Goal: Information Seeking & Learning: Learn about a topic

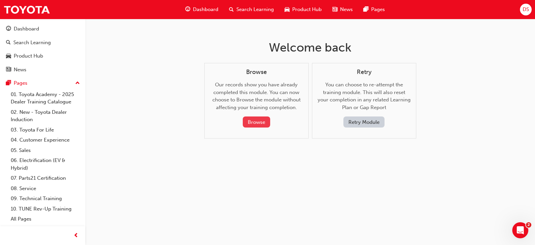
click at [257, 122] on button "Browse" at bounding box center [256, 121] width 27 height 11
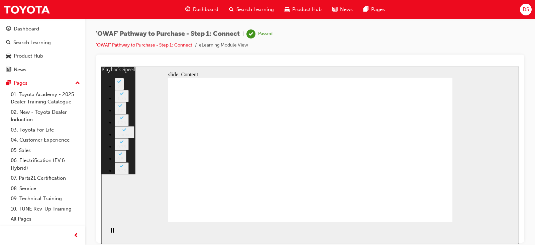
type input "75"
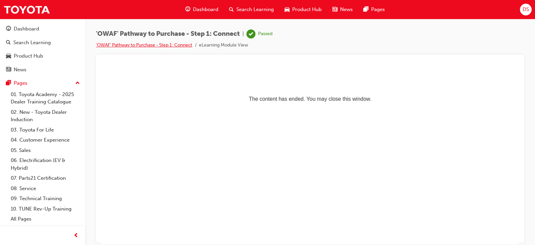
click at [151, 45] on link "'OWAF' Pathway to Purchase - Step 1: Connect" at bounding box center [144, 45] width 96 height 6
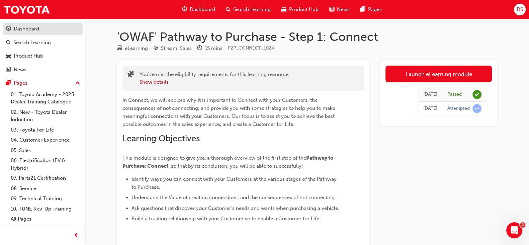
click at [34, 30] on div "Dashboard" at bounding box center [26, 29] width 25 height 8
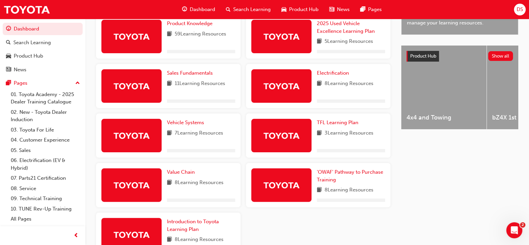
scroll to position [220, 0]
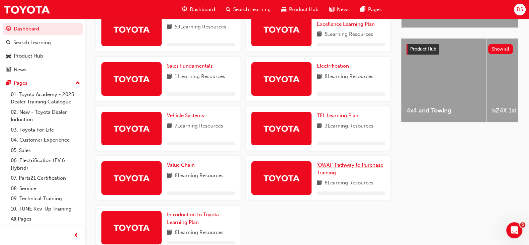
click at [349, 170] on link "'OWAF' Pathway to Purchase Training" at bounding box center [351, 168] width 68 height 15
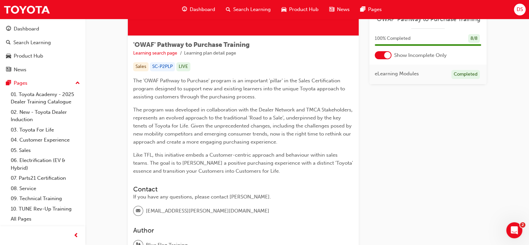
scroll to position [95, 0]
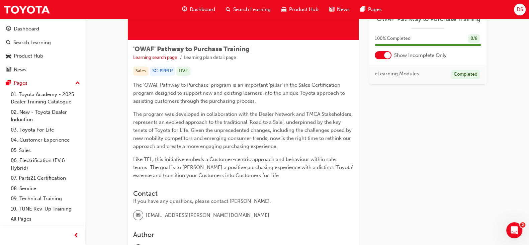
click at [385, 57] on div at bounding box center [387, 55] width 7 height 7
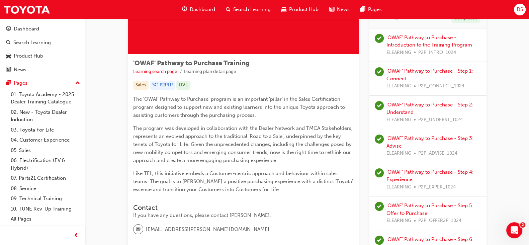
scroll to position [80, 0]
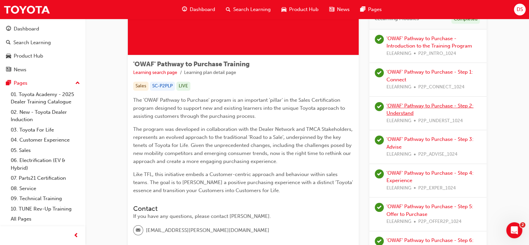
click at [453, 106] on link "'OWAF' Pathway to Purchase - Step 2: Understand" at bounding box center [429, 110] width 87 height 14
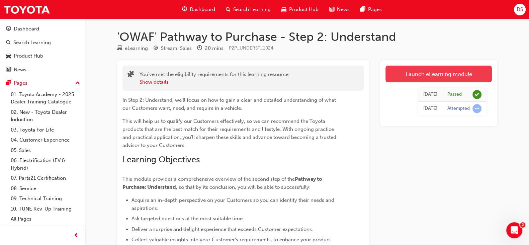
click at [414, 80] on link "Launch eLearning module" at bounding box center [438, 74] width 106 height 17
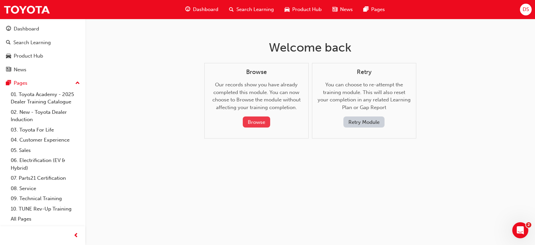
click at [256, 117] on button "Browse" at bounding box center [256, 121] width 27 height 11
